Goal: Information Seeking & Learning: Learn about a topic

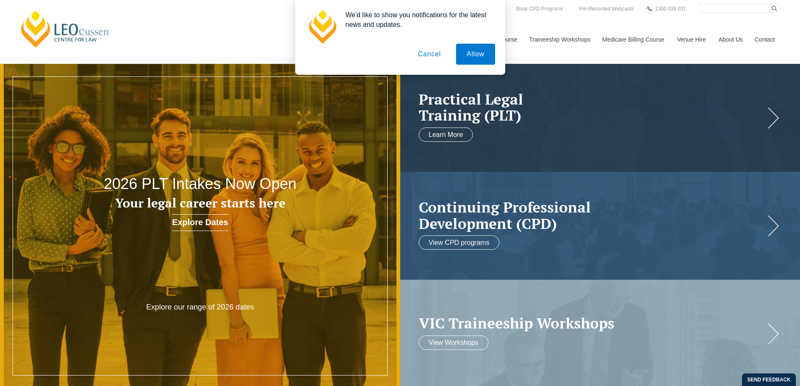
click at [431, 51] on button "Cancel" at bounding box center [429, 54] width 44 height 21
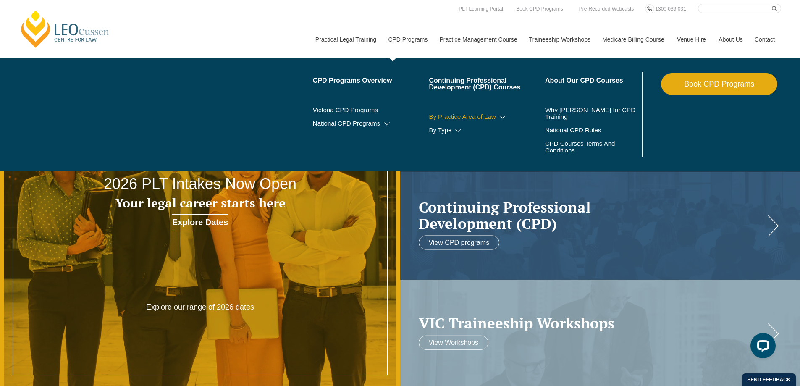
click at [502, 116] on icon at bounding box center [502, 117] width 8 height 6
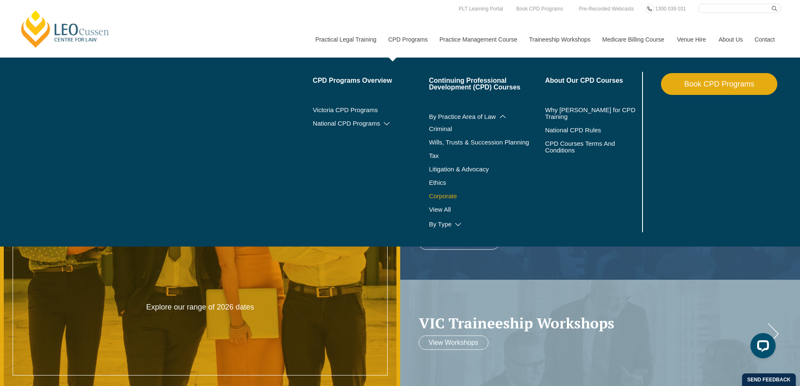
click at [448, 196] on link "Corporate" at bounding box center [487, 196] width 116 height 7
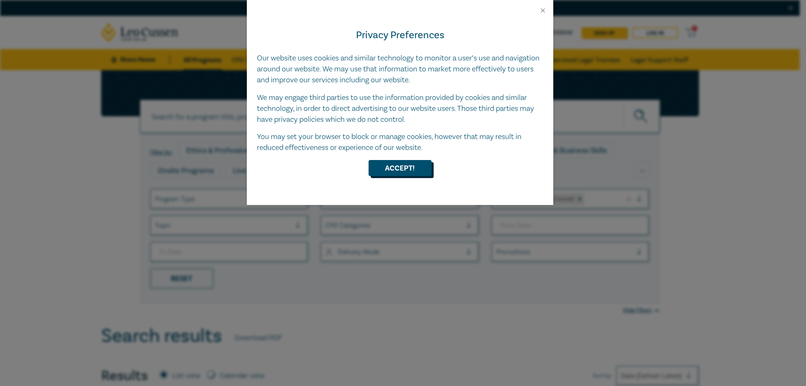
drag, startPoint x: 397, startPoint y: 168, endPoint x: 376, endPoint y: 173, distance: 22.2
click at [397, 168] on button "Accept!" at bounding box center [400, 168] width 63 height 16
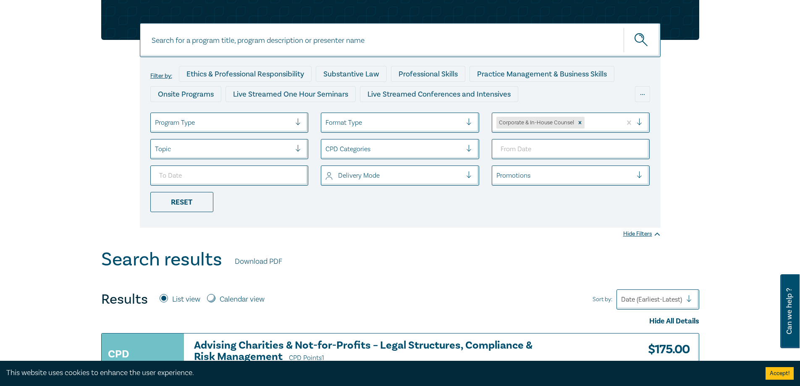
scroll to position [84, 0]
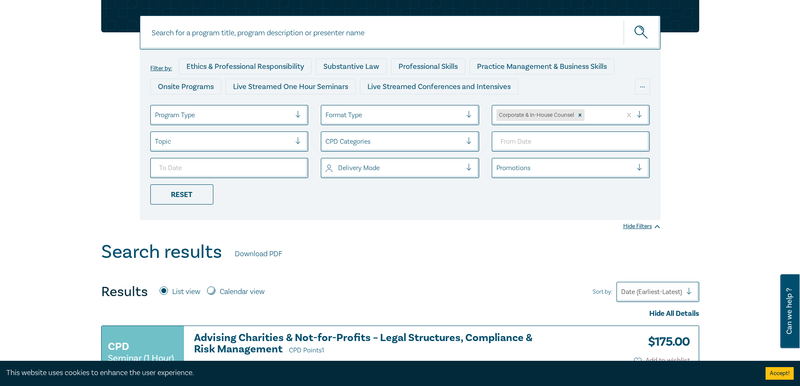
click at [315, 31] on input at bounding box center [400, 33] width 521 height 34
type input "warranties"
click at [624, 20] on button "submit" at bounding box center [642, 33] width 37 height 26
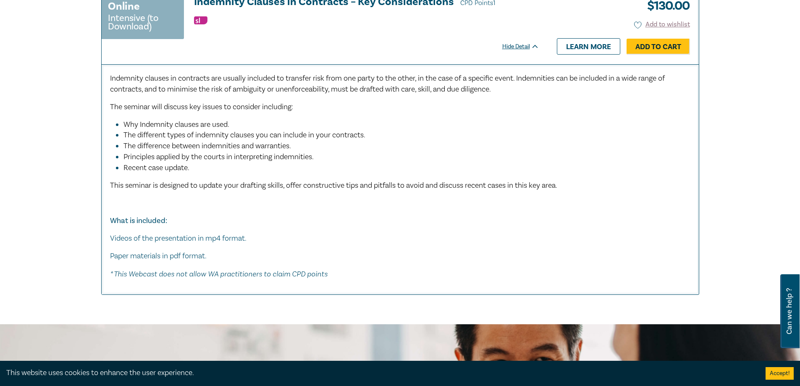
scroll to position [378, 0]
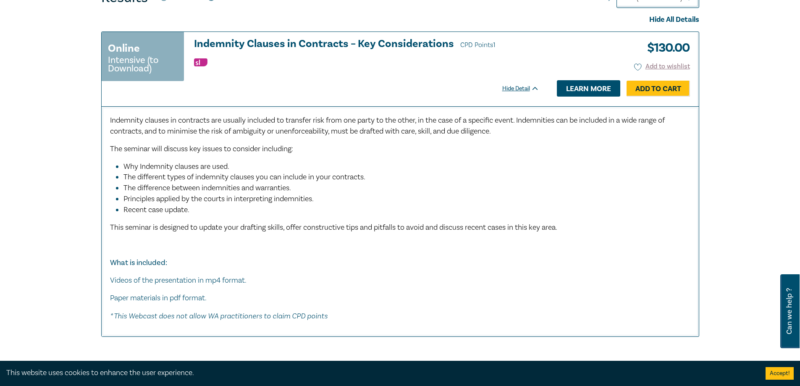
click at [587, 91] on link "Learn more" at bounding box center [588, 88] width 63 height 16
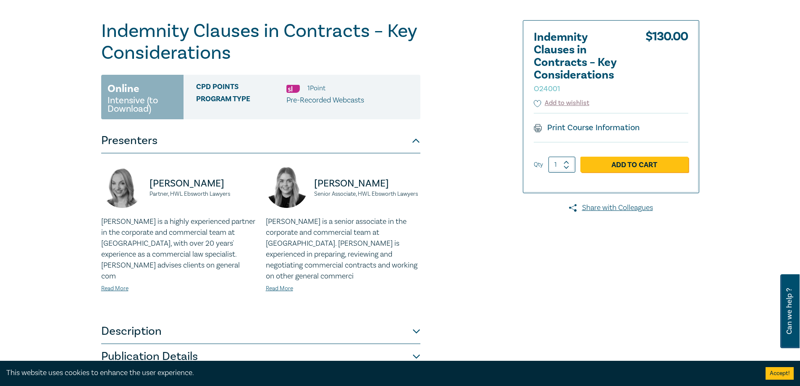
scroll to position [126, 0]
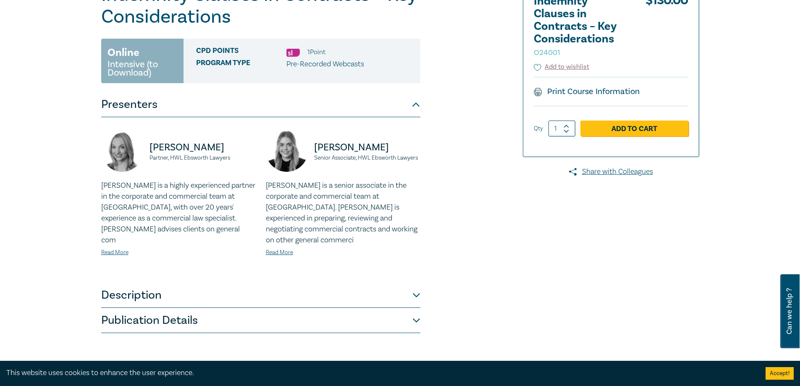
click at [144, 286] on button "Description" at bounding box center [260, 295] width 319 height 25
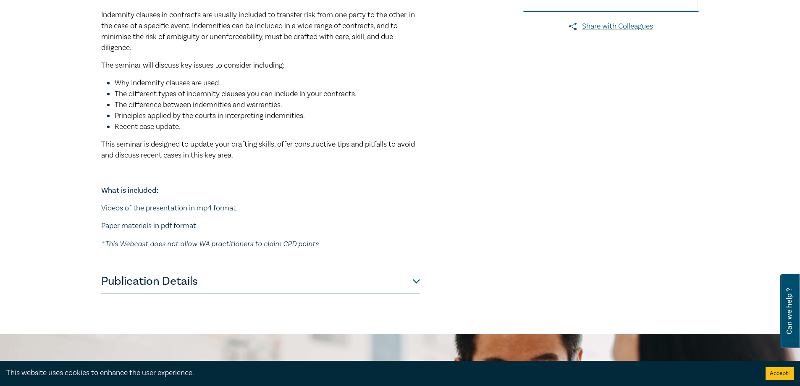
scroll to position [294, 0]
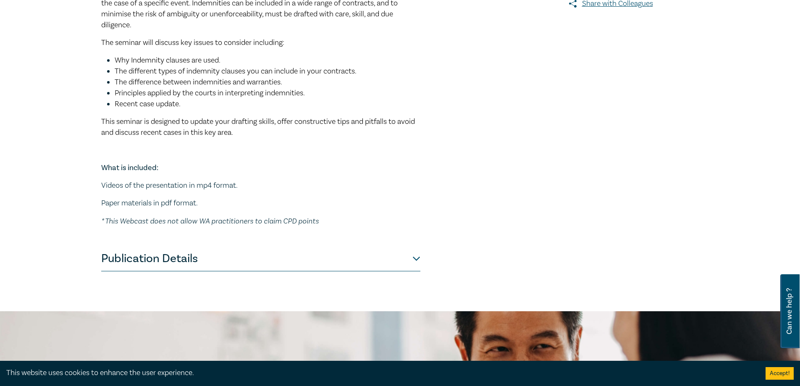
click at [191, 260] on button "Publication Details" at bounding box center [260, 258] width 319 height 25
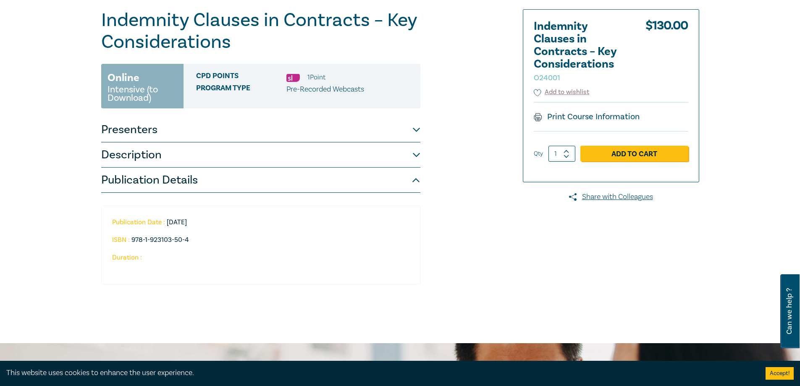
scroll to position [84, 0]
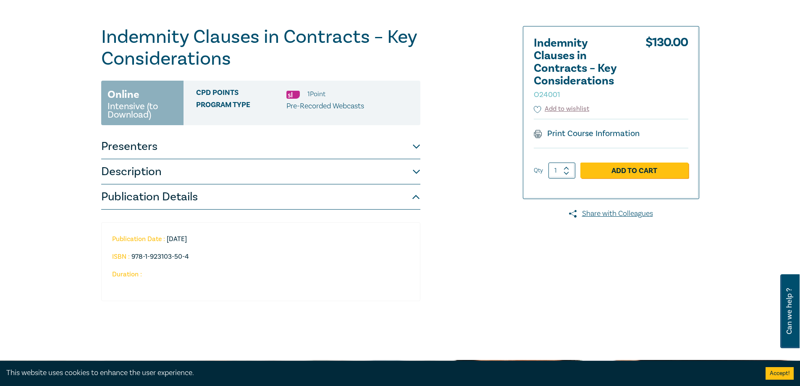
click at [206, 153] on button "Presenters" at bounding box center [260, 146] width 319 height 25
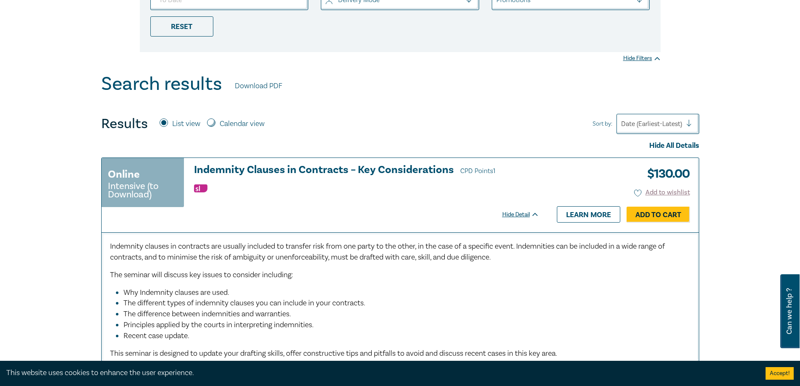
scroll to position [42, 0]
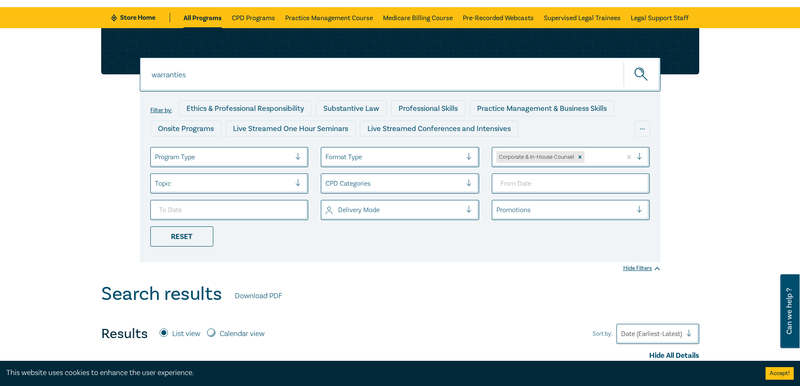
drag, startPoint x: 252, startPoint y: 79, endPoint x: 129, endPoint y: 73, distance: 123.6
click at [129, 73] on div "warranties warranties warranties Filter by: Ethics & Professional Responsibilit…" at bounding box center [400, 145] width 608 height 234
type input "indemnity"
click at [624, 62] on button "submit" at bounding box center [642, 75] width 37 height 26
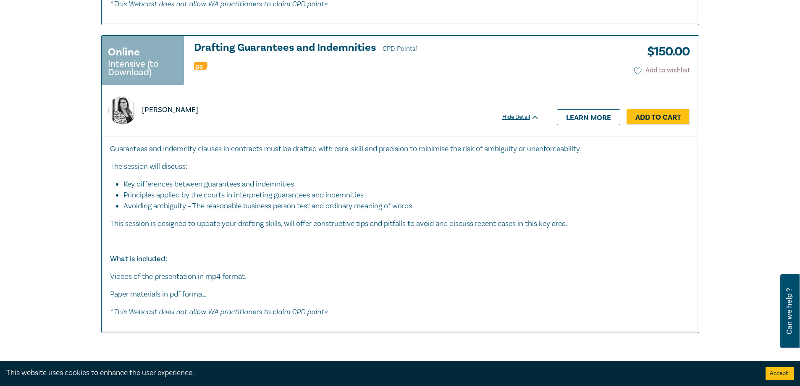
scroll to position [1386, 0]
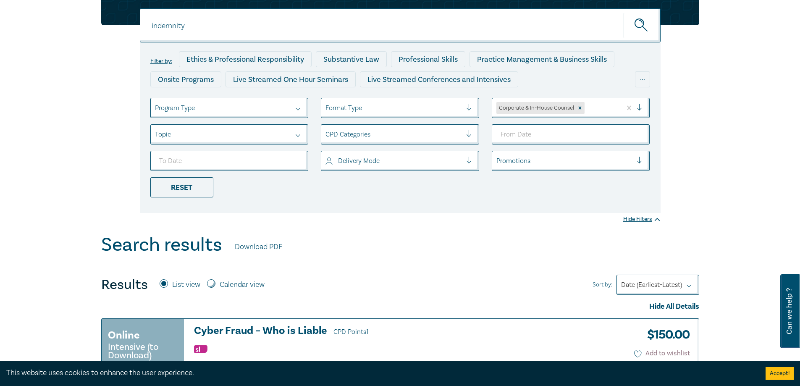
scroll to position [84, 0]
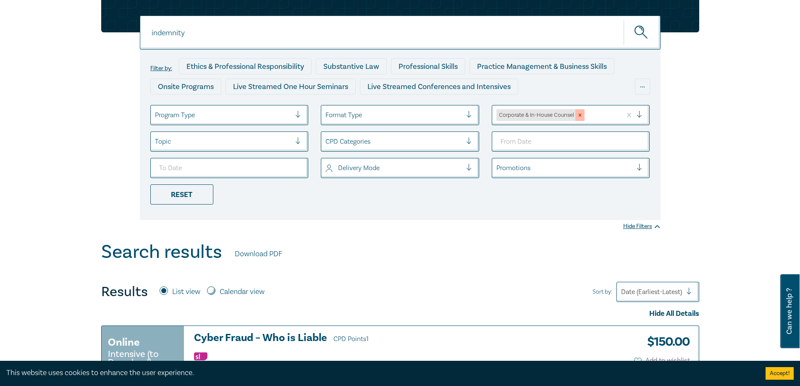
click at [581, 113] on icon "Remove Corporate & In-House Counsel" at bounding box center [580, 115] width 6 height 6
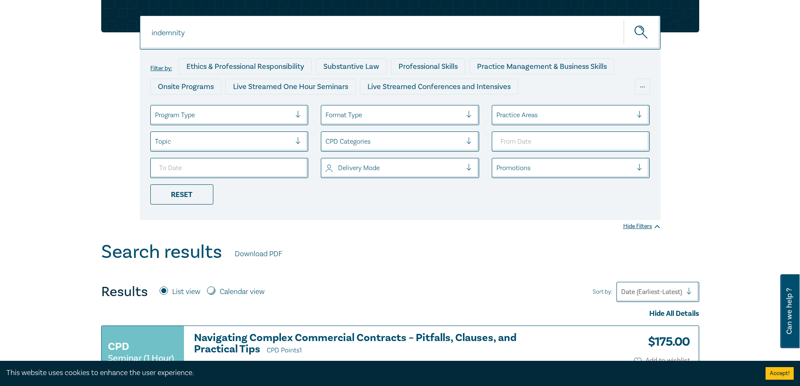
click at [643, 33] on icon "submit" at bounding box center [642, 33] width 15 height 15
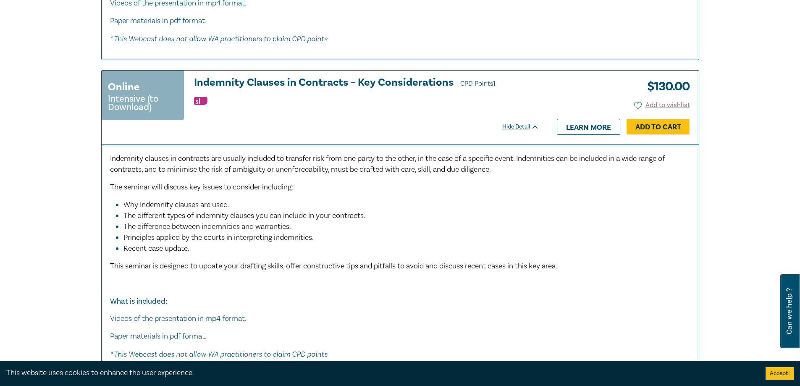
scroll to position [1386, 0]
